Goal: Task Accomplishment & Management: Complete application form

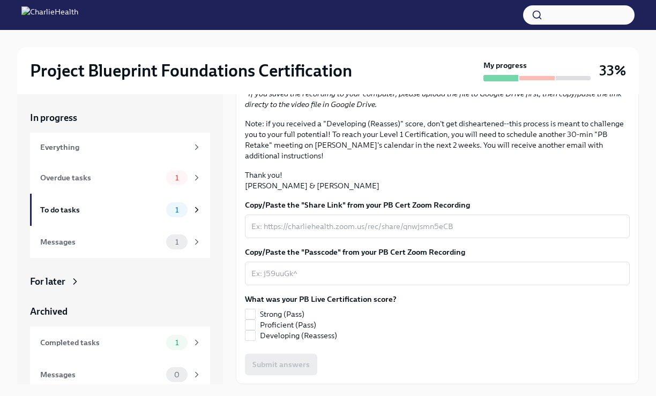
scroll to position [18, 0]
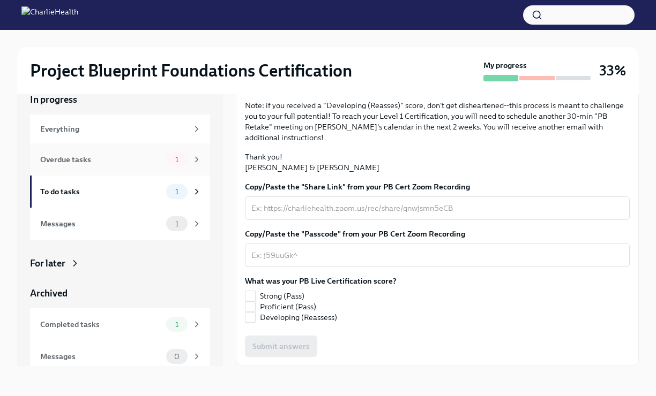
click at [99, 157] on div "Overdue tasks" at bounding box center [101, 160] width 122 height 12
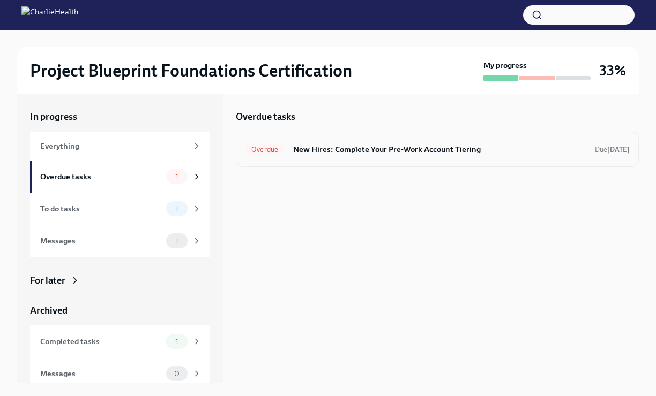
click at [376, 152] on h6 "New Hires: Complete Your Pre-Work Account Tiering" at bounding box center [439, 150] width 293 height 12
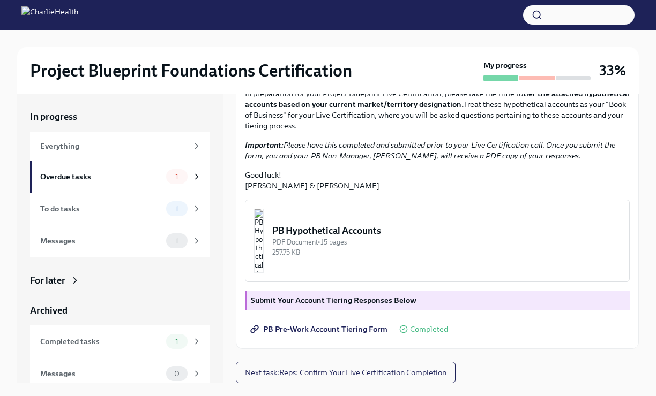
scroll to position [18, 0]
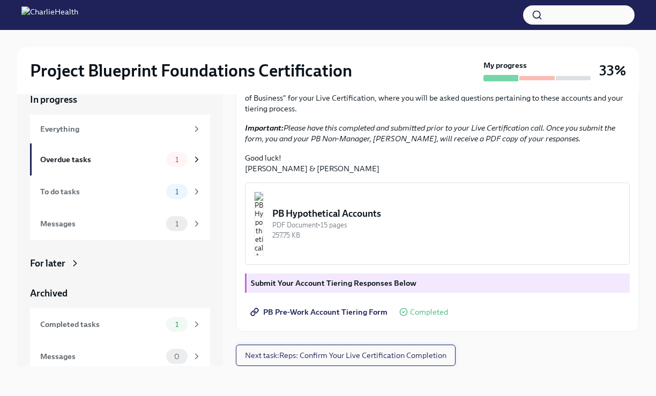
click at [317, 358] on span "Next task : Reps: Confirm Your Live Certification Completion" at bounding box center [345, 355] width 201 height 11
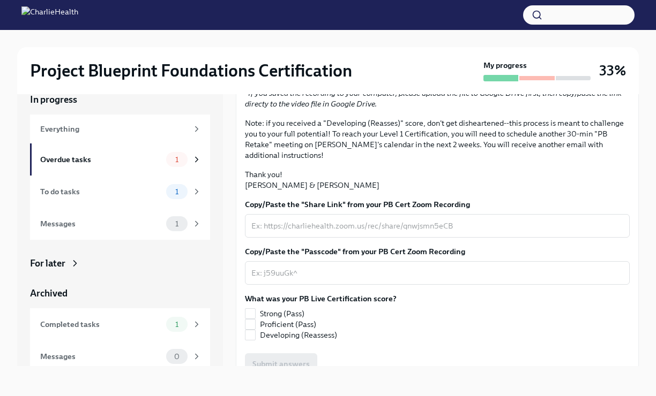
scroll to position [240, 0]
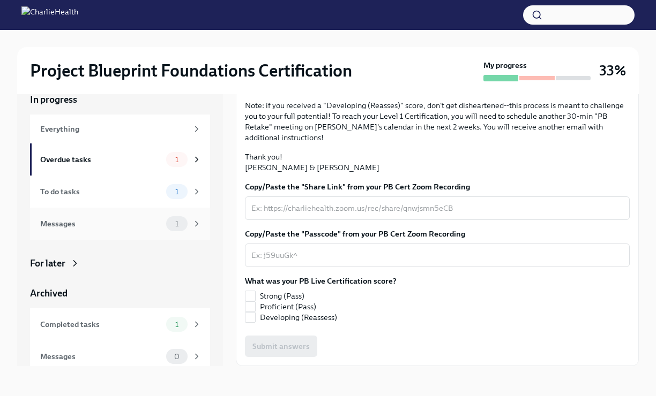
click at [147, 236] on div "Messages 1" at bounding box center [120, 224] width 180 height 32
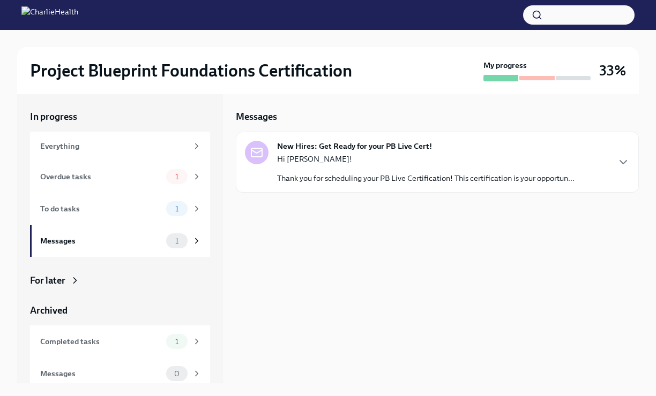
click at [466, 164] on p "Hi [PERSON_NAME]!" at bounding box center [425, 159] width 297 height 11
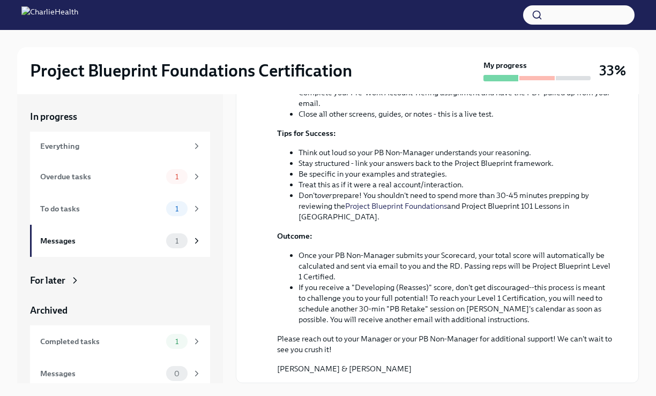
scroll to position [336, 0]
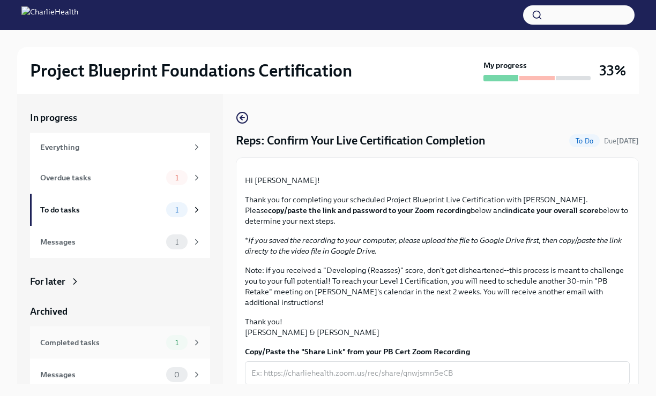
click at [129, 343] on div "Completed tasks" at bounding box center [101, 343] width 122 height 12
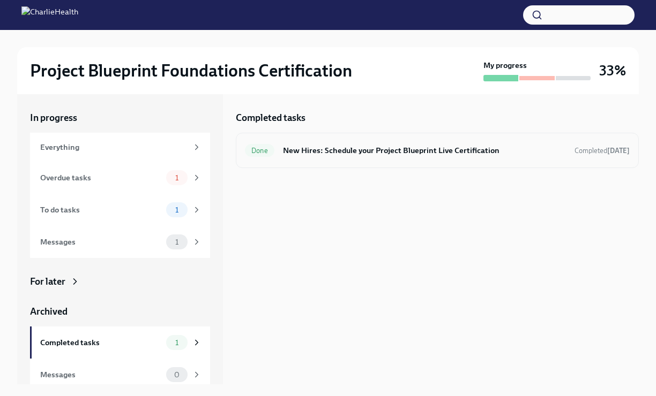
click at [380, 154] on h6 "New Hires: Schedule your Project Blueprint Live Certification" at bounding box center [424, 151] width 283 height 12
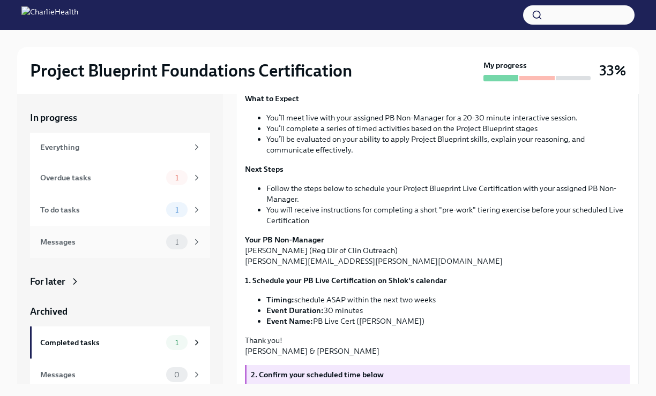
scroll to position [147, 0]
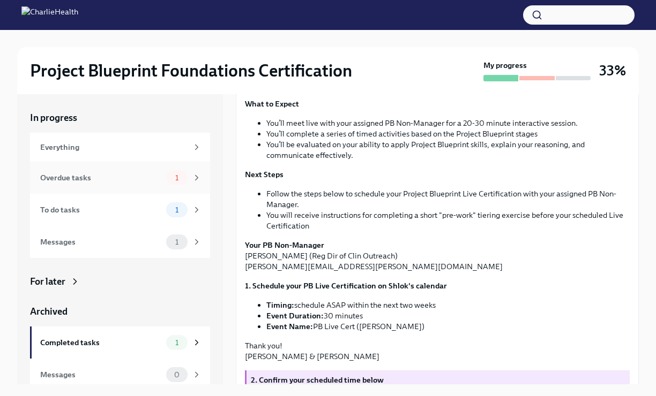
click at [83, 176] on div "Overdue tasks" at bounding box center [101, 178] width 122 height 12
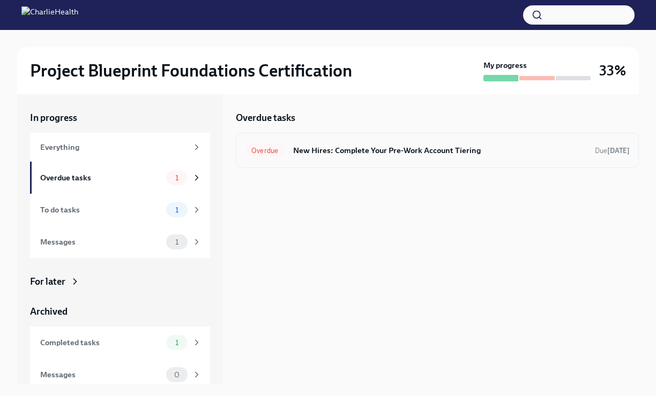
click at [394, 150] on h6 "New Hires: Complete Your Pre-Work Account Tiering" at bounding box center [439, 151] width 293 height 12
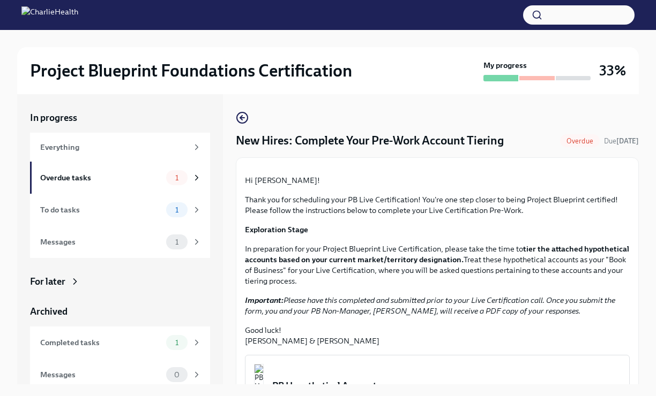
scroll to position [248, 0]
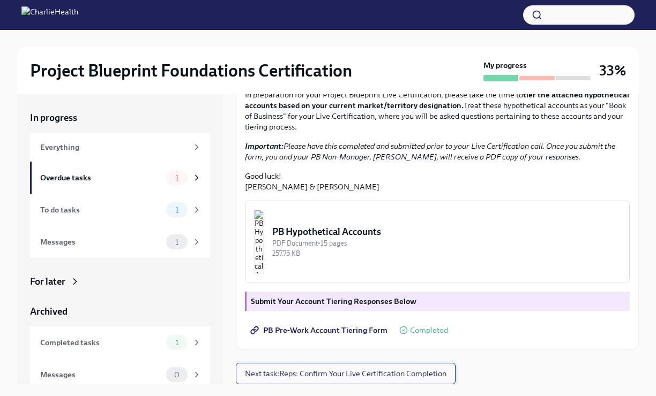
click at [370, 381] on button "Next task : Reps: Confirm Your Live Certification Completion" at bounding box center [346, 373] width 220 height 21
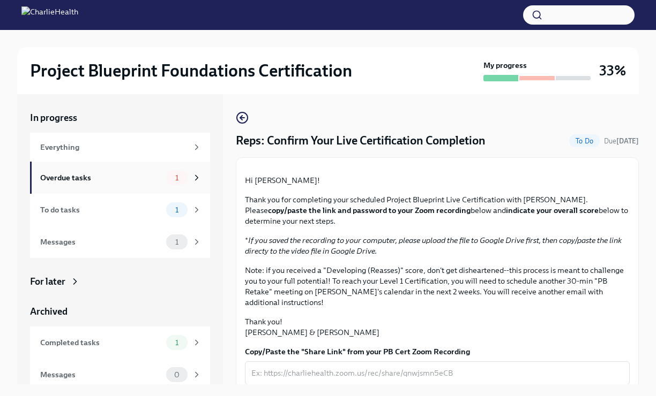
click at [115, 181] on div "Overdue tasks" at bounding box center [101, 178] width 122 height 12
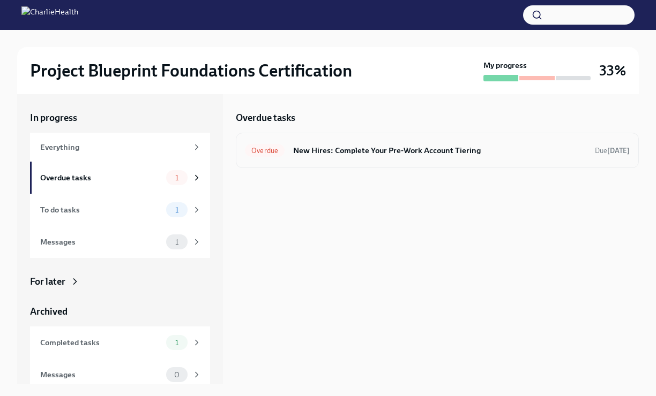
click at [323, 148] on h6 "New Hires: Complete Your Pre-Work Account Tiering" at bounding box center [439, 151] width 293 height 12
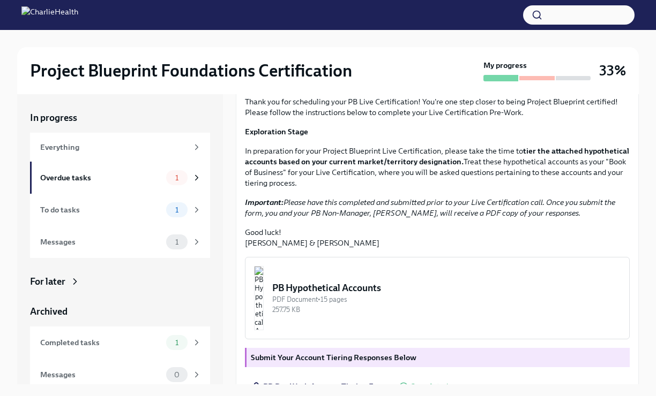
scroll to position [248, 0]
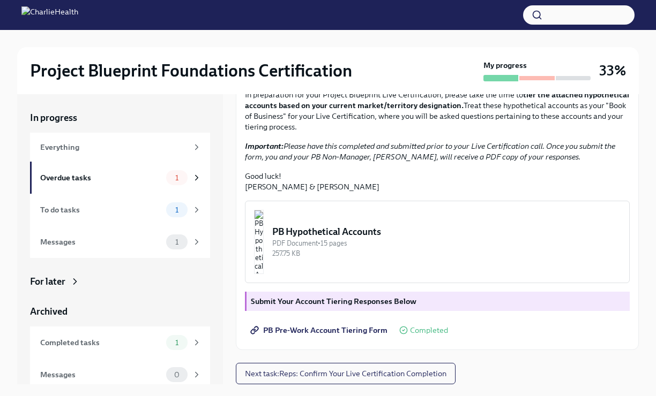
click at [264, 253] on img "button" at bounding box center [259, 242] width 10 height 64
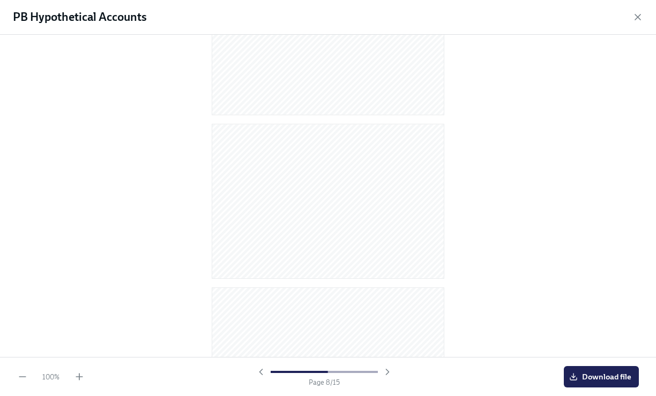
scroll to position [1301, 0]
